Goal: Information Seeking & Learning: Understand process/instructions

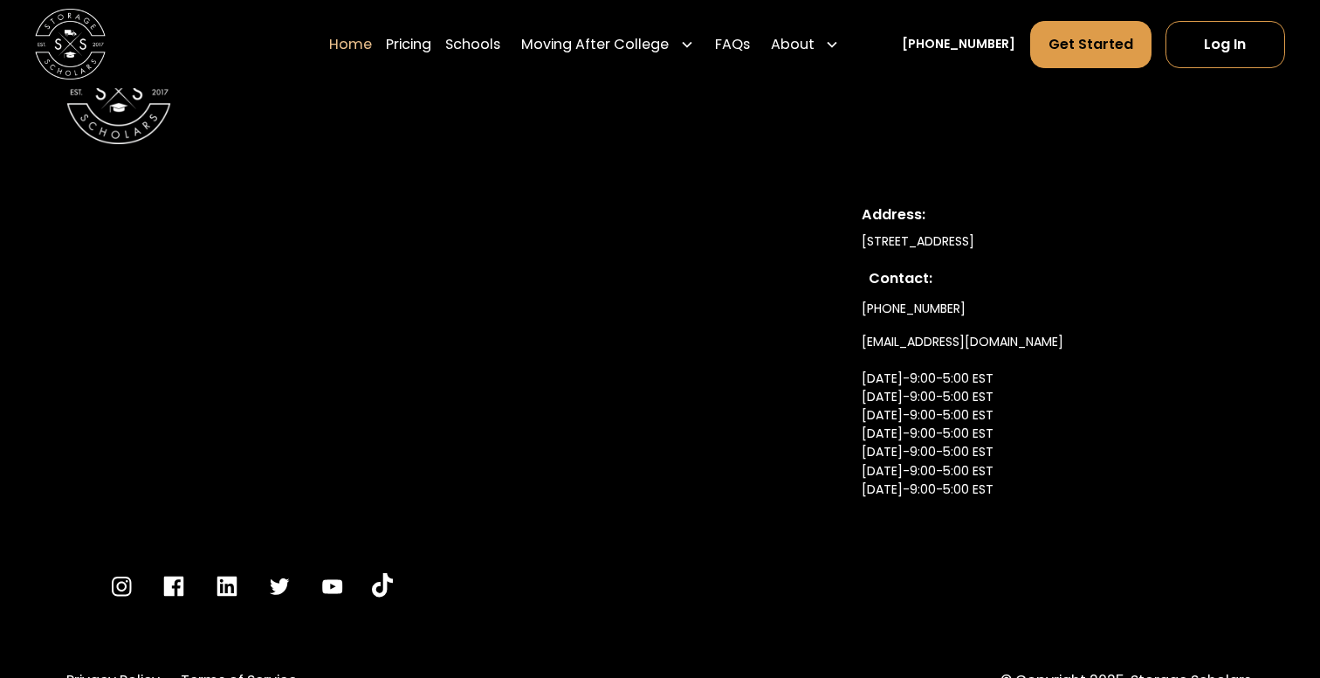
scroll to position [5982, 0]
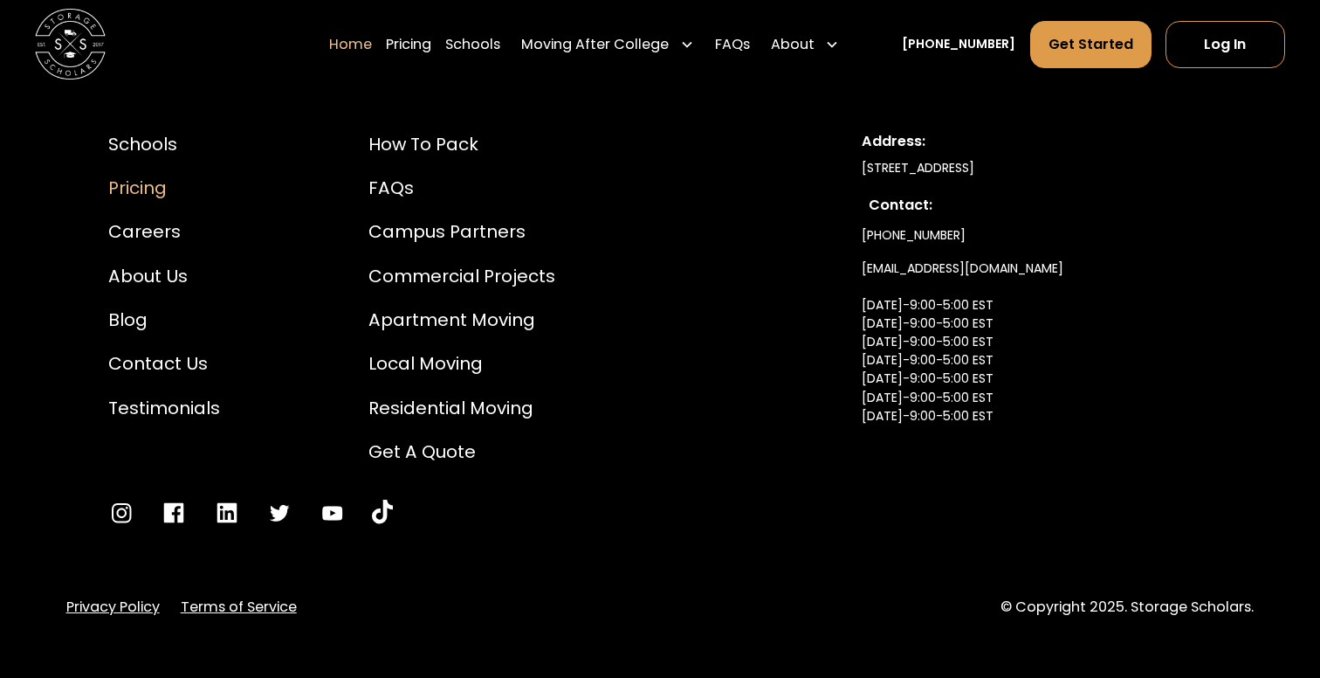
click at [121, 175] on div "Pricing" at bounding box center [164, 188] width 112 height 26
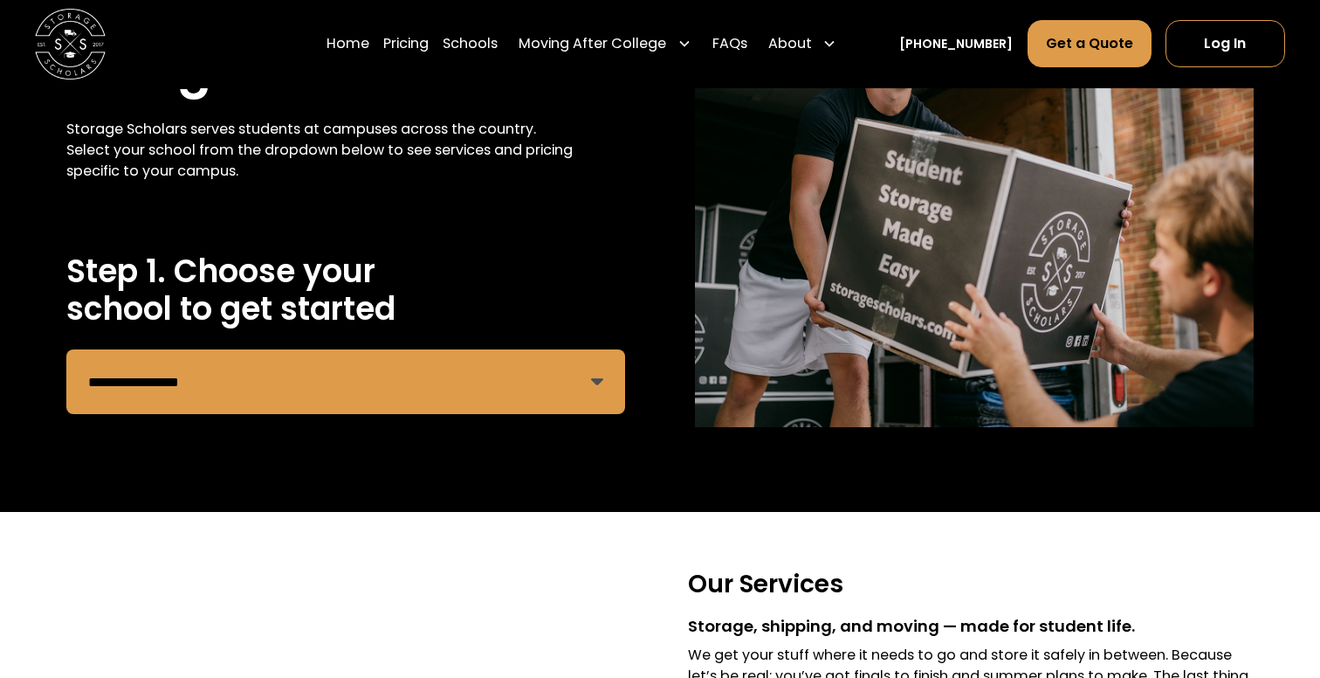
scroll to position [421, 0]
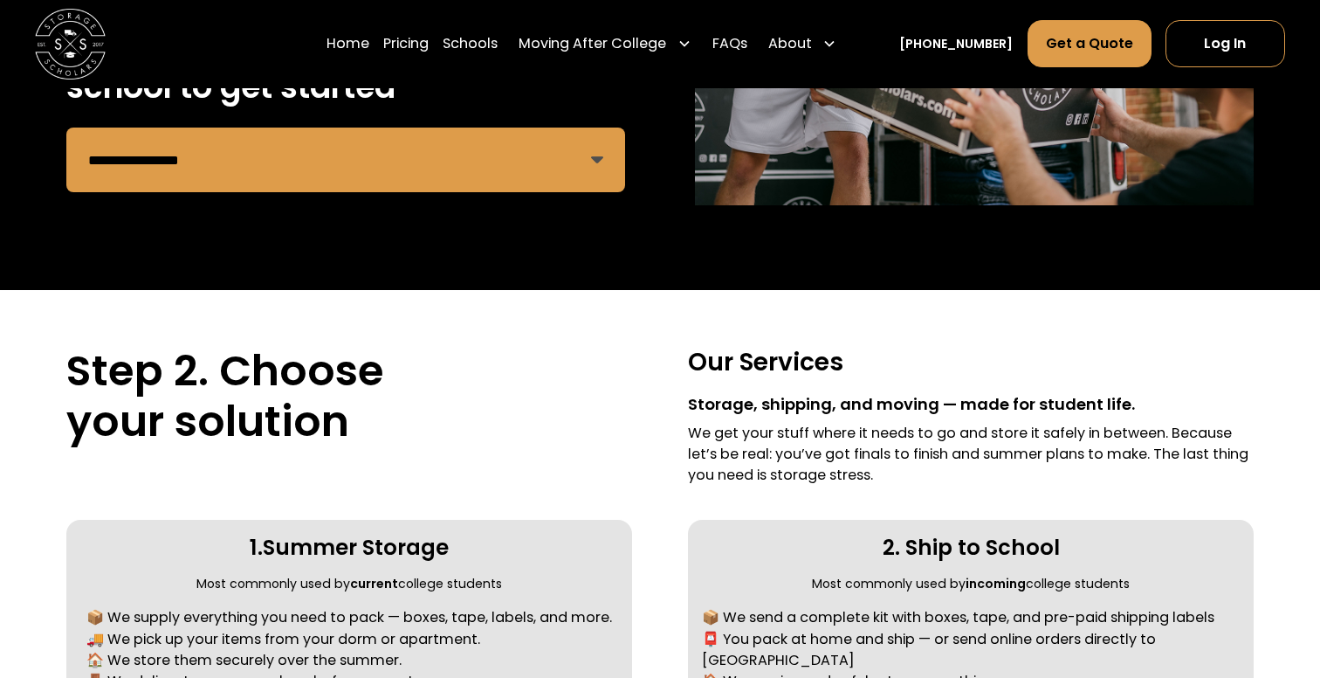
click at [558, 156] on select "**********" at bounding box center [345, 159] width 559 height 65
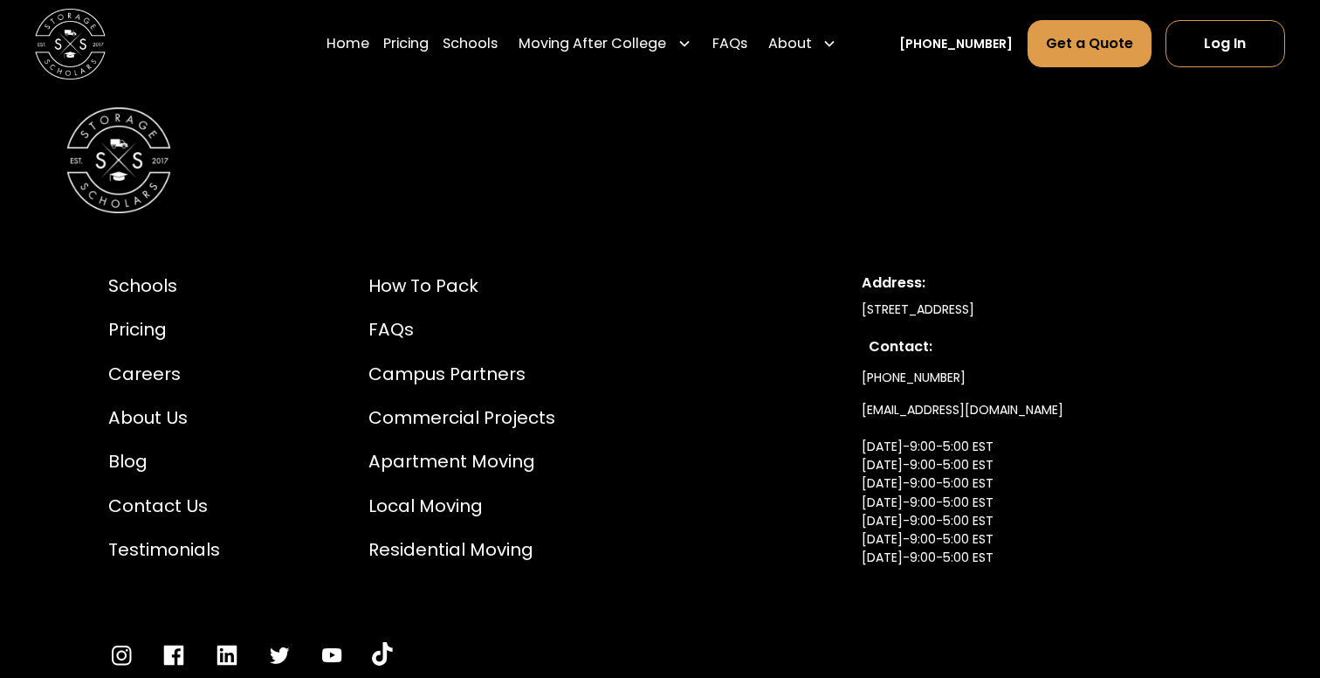
scroll to position [4695, 0]
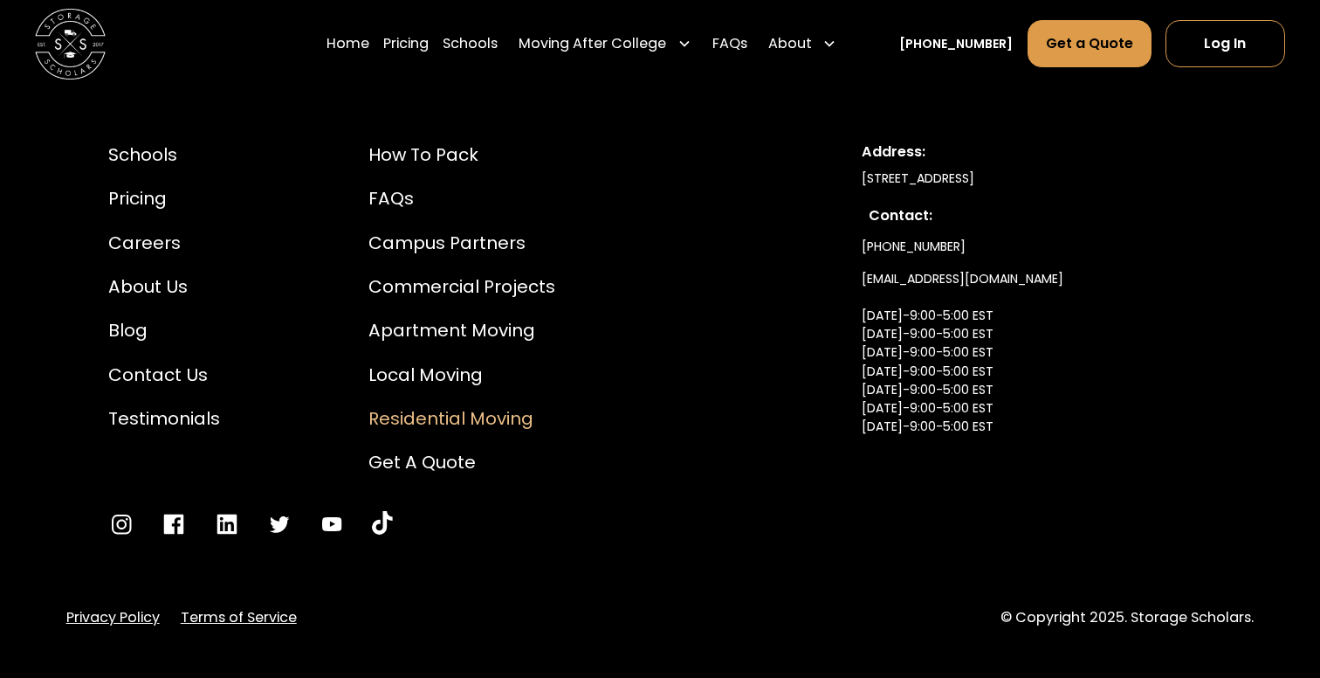
click at [478, 405] on div "Residential Moving" at bounding box center [461, 418] width 187 height 26
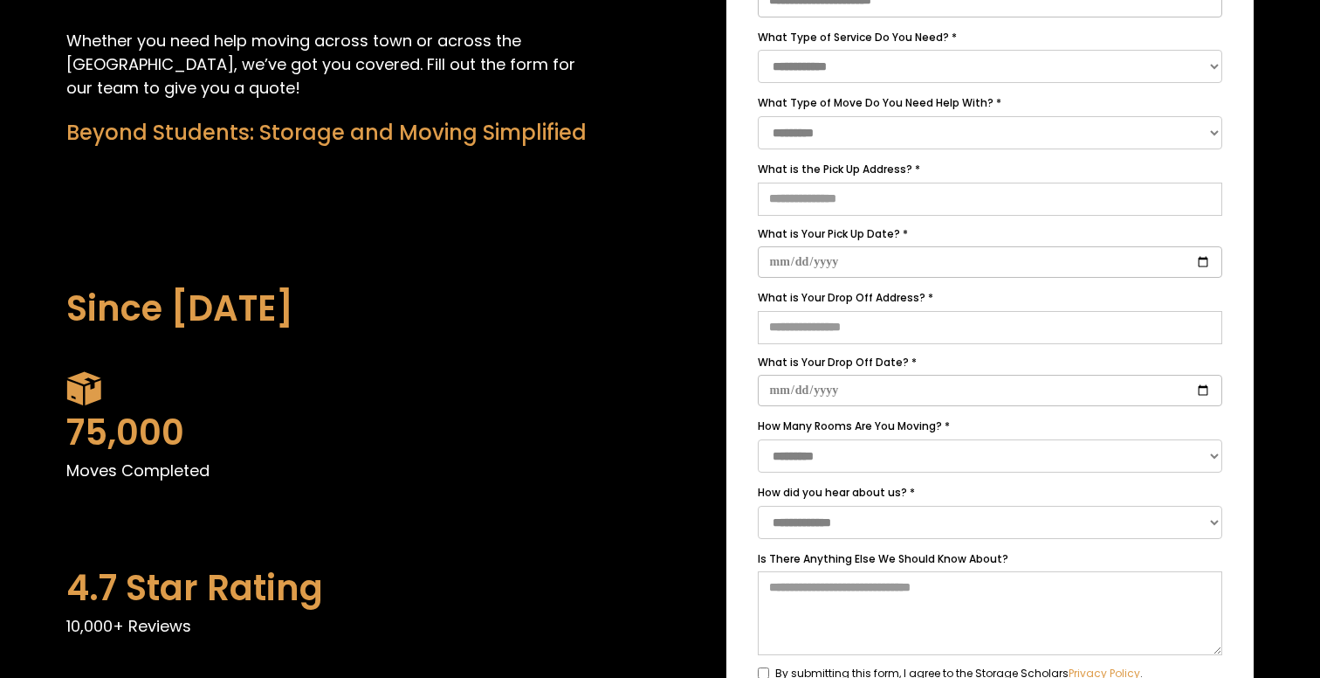
scroll to position [681, 0]
